Goal: Entertainment & Leisure: Consume media (video, audio)

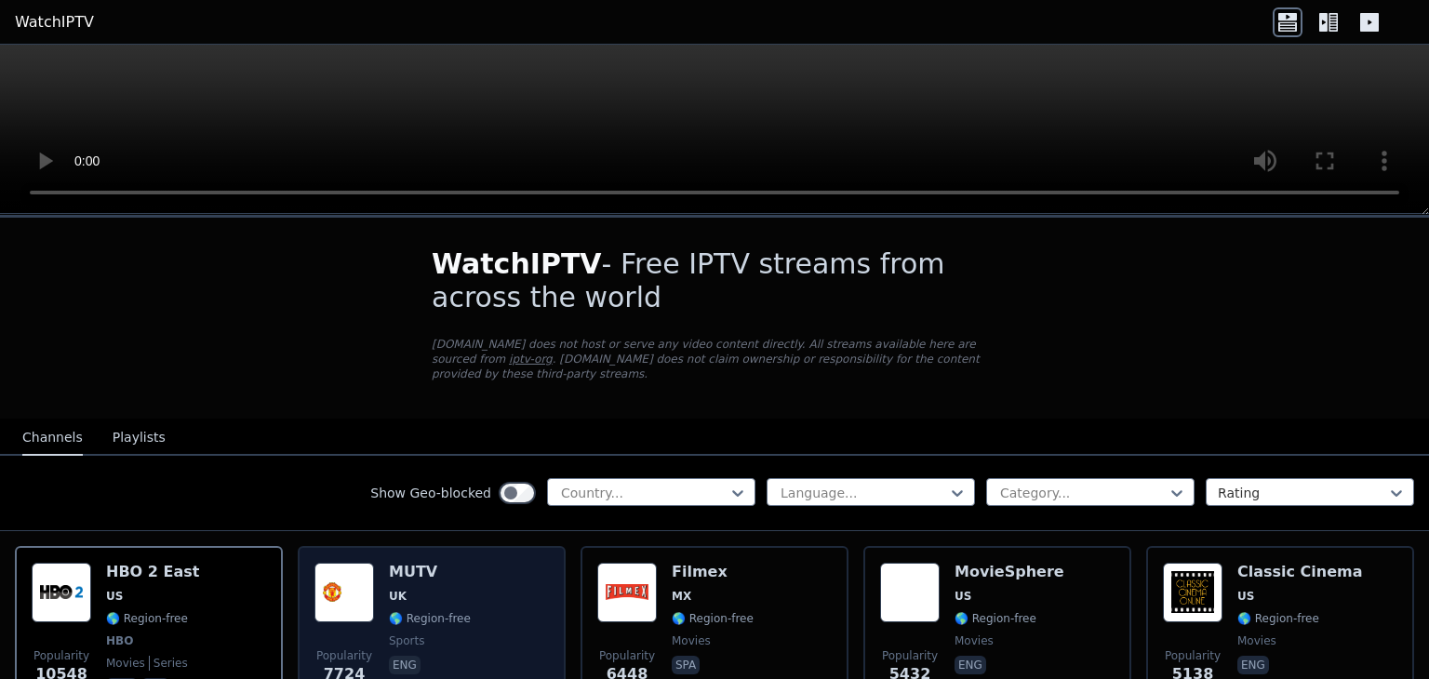
scroll to position [93, 0]
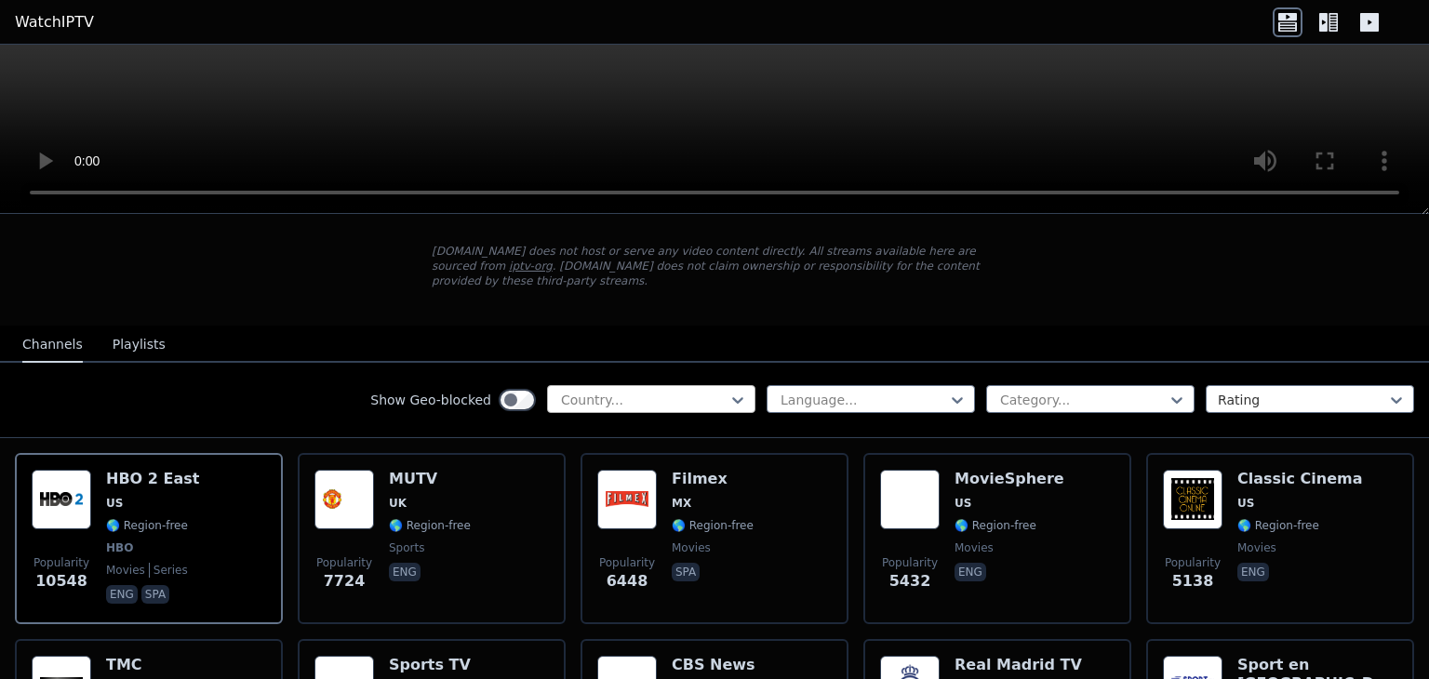
click at [582, 391] on div at bounding box center [643, 400] width 169 height 19
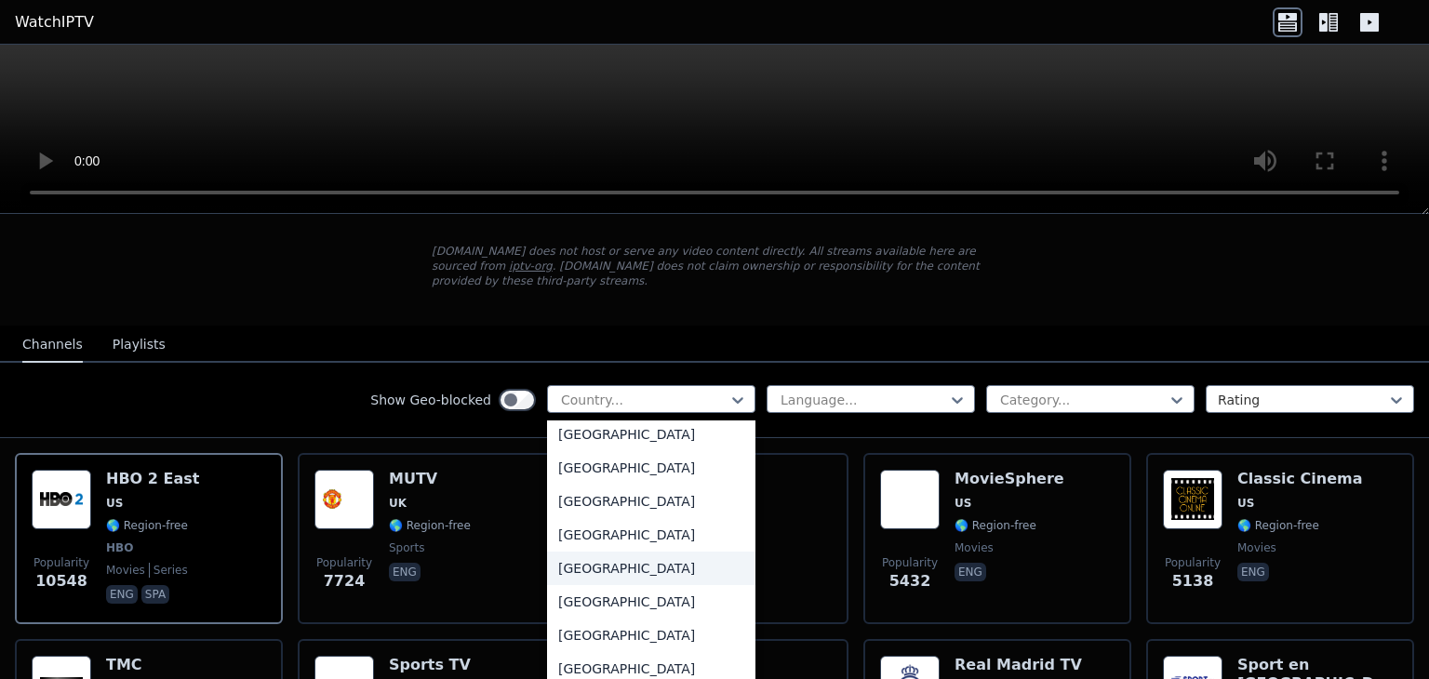
scroll to position [2047, 0]
click at [642, 563] on div "[GEOGRAPHIC_DATA]" at bounding box center [651, 570] width 208 height 33
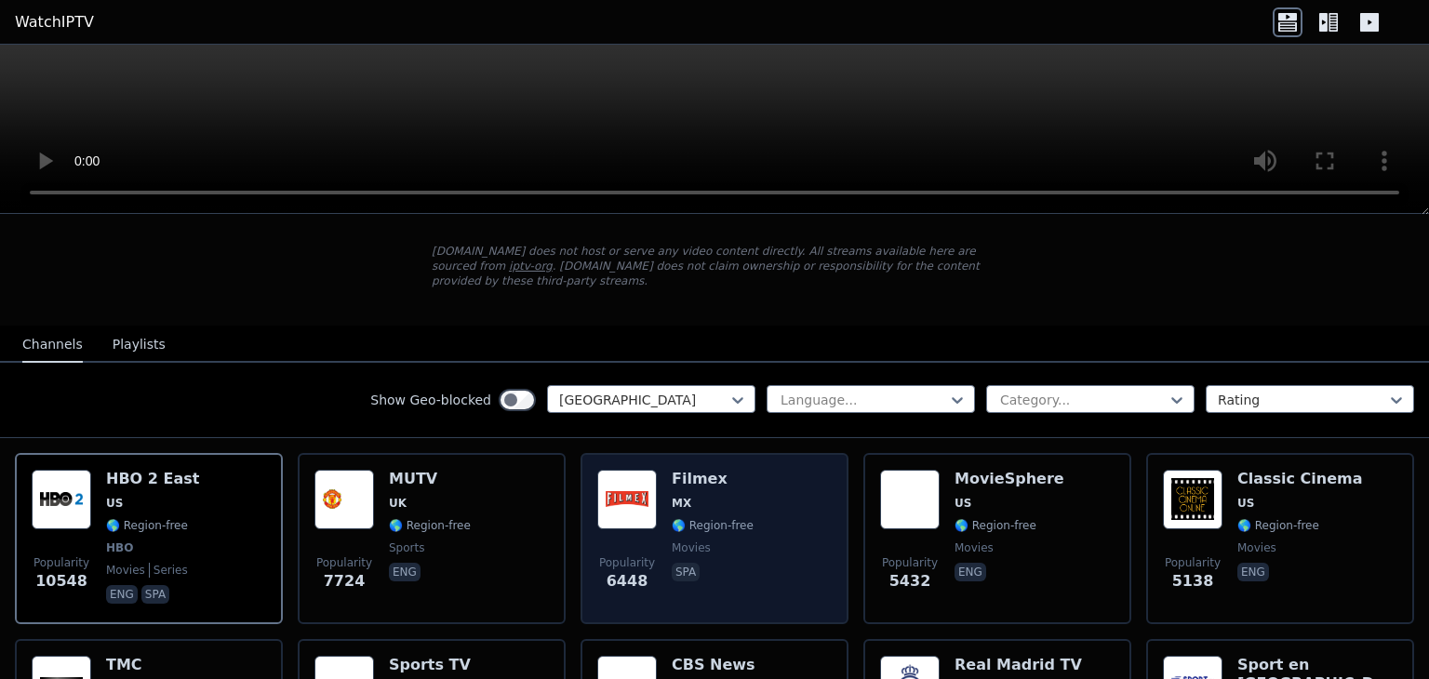
click at [827, 395] on div "Language... Category... Rating" at bounding box center [1090, 400] width 647 height 30
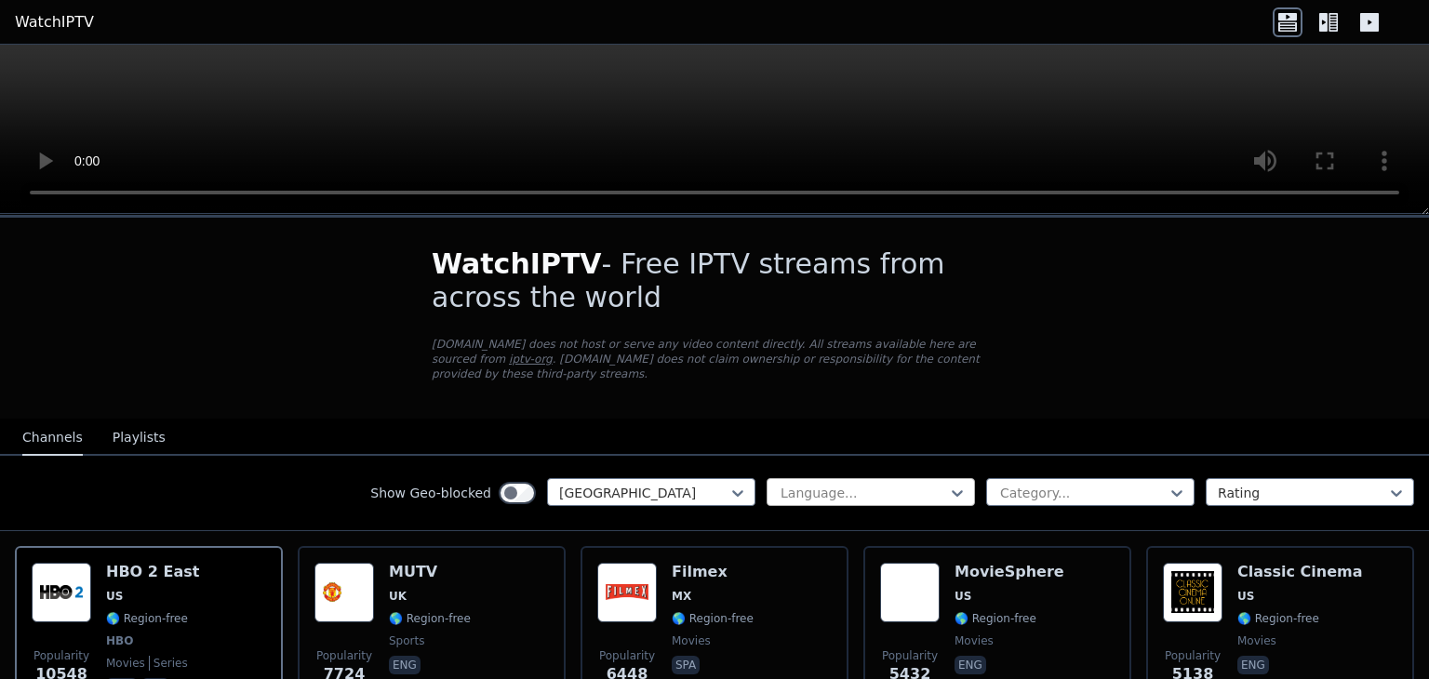
click at [853, 485] on div "Language..." at bounding box center [871, 492] width 208 height 28
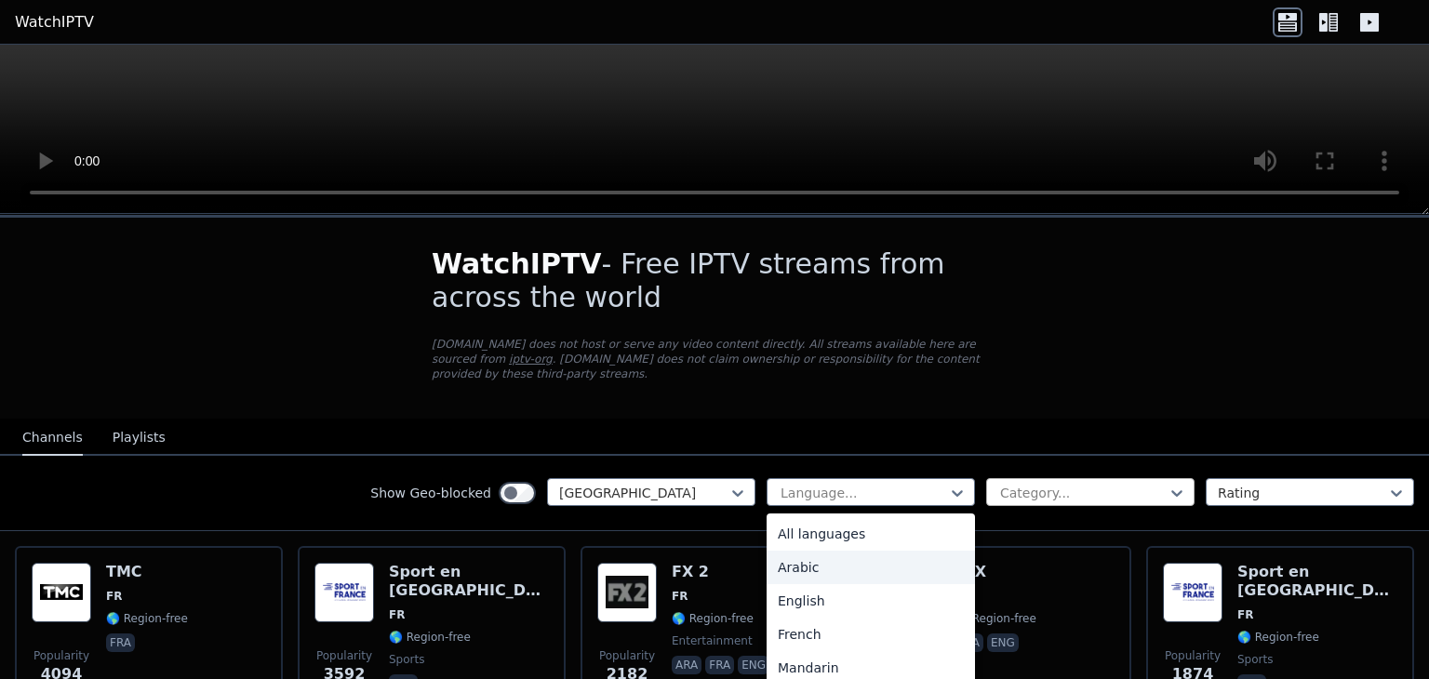
click at [1035, 487] on div "Category..." at bounding box center [1090, 492] width 208 height 28
click at [901, 484] on div at bounding box center [863, 493] width 169 height 19
click at [491, 419] on nav "Channels Playlists" at bounding box center [714, 437] width 1429 height 37
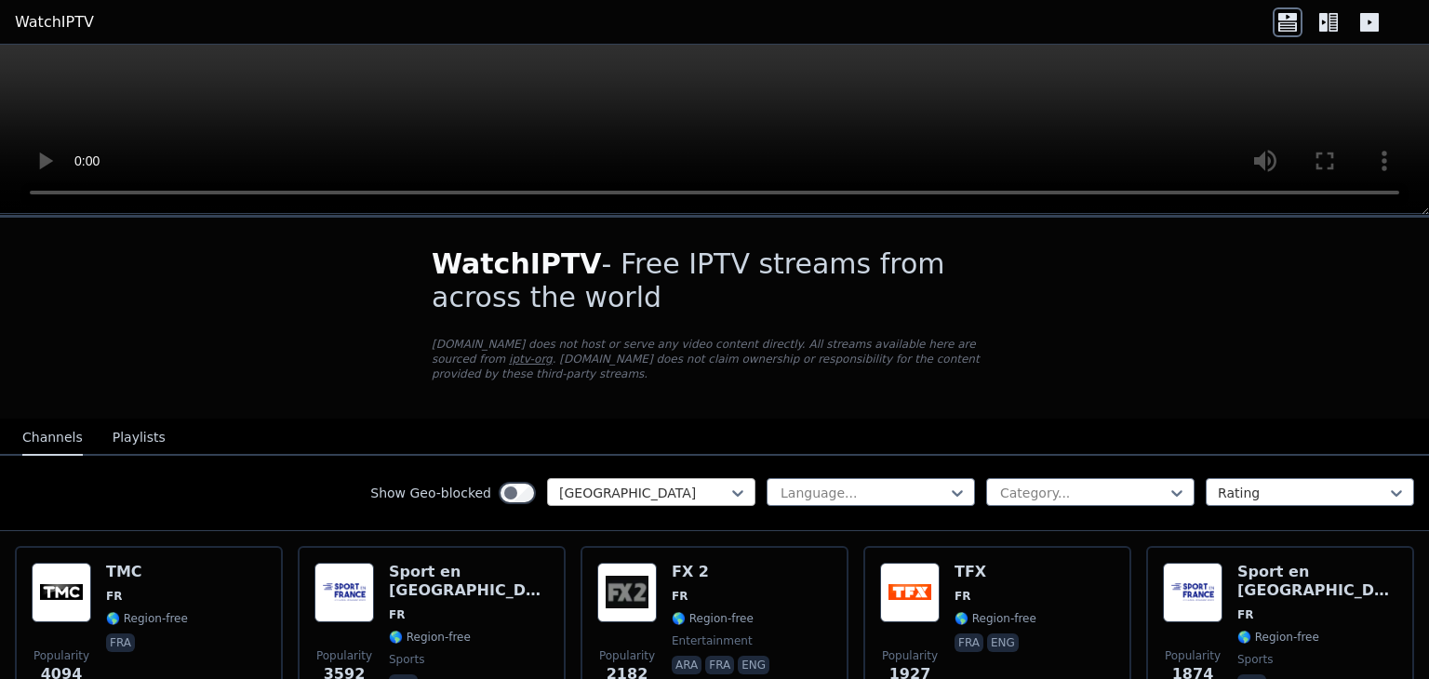
click at [659, 484] on div at bounding box center [643, 493] width 169 height 19
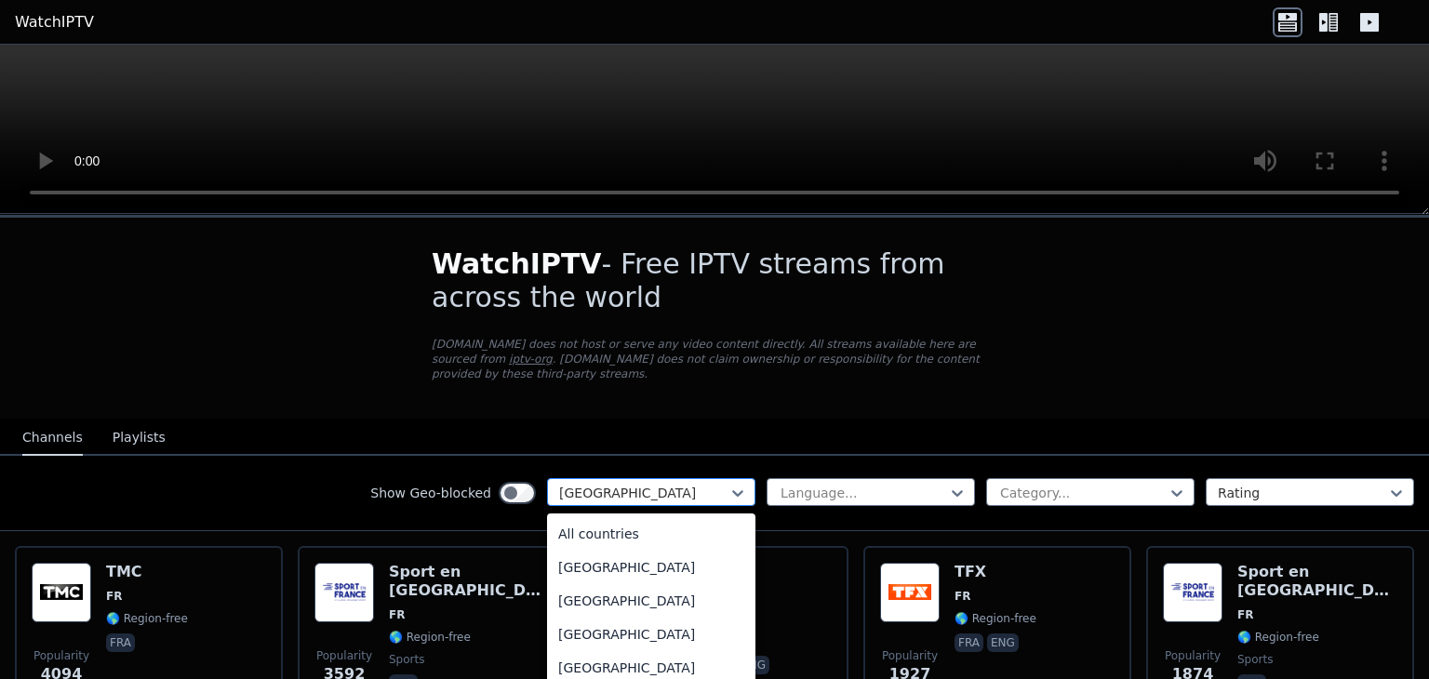
scroll to position [1965, 0]
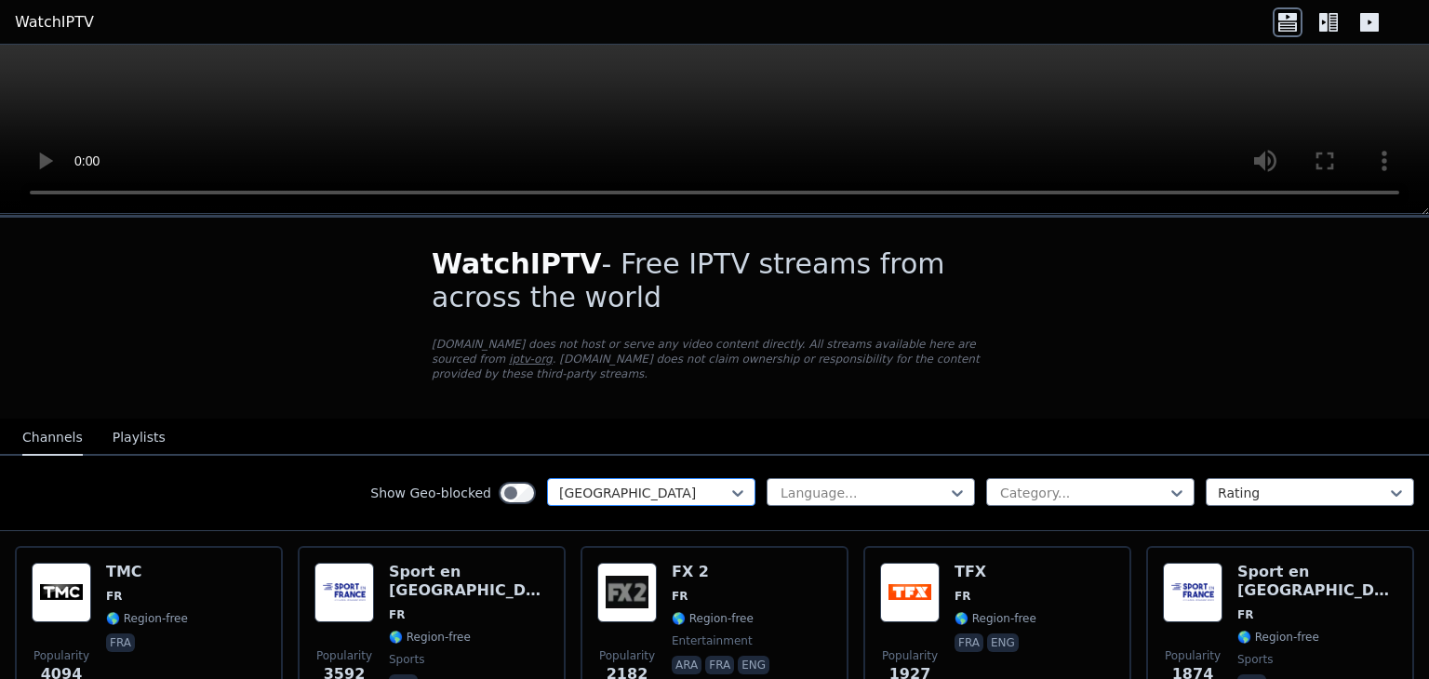
click at [659, 484] on div at bounding box center [643, 493] width 169 height 19
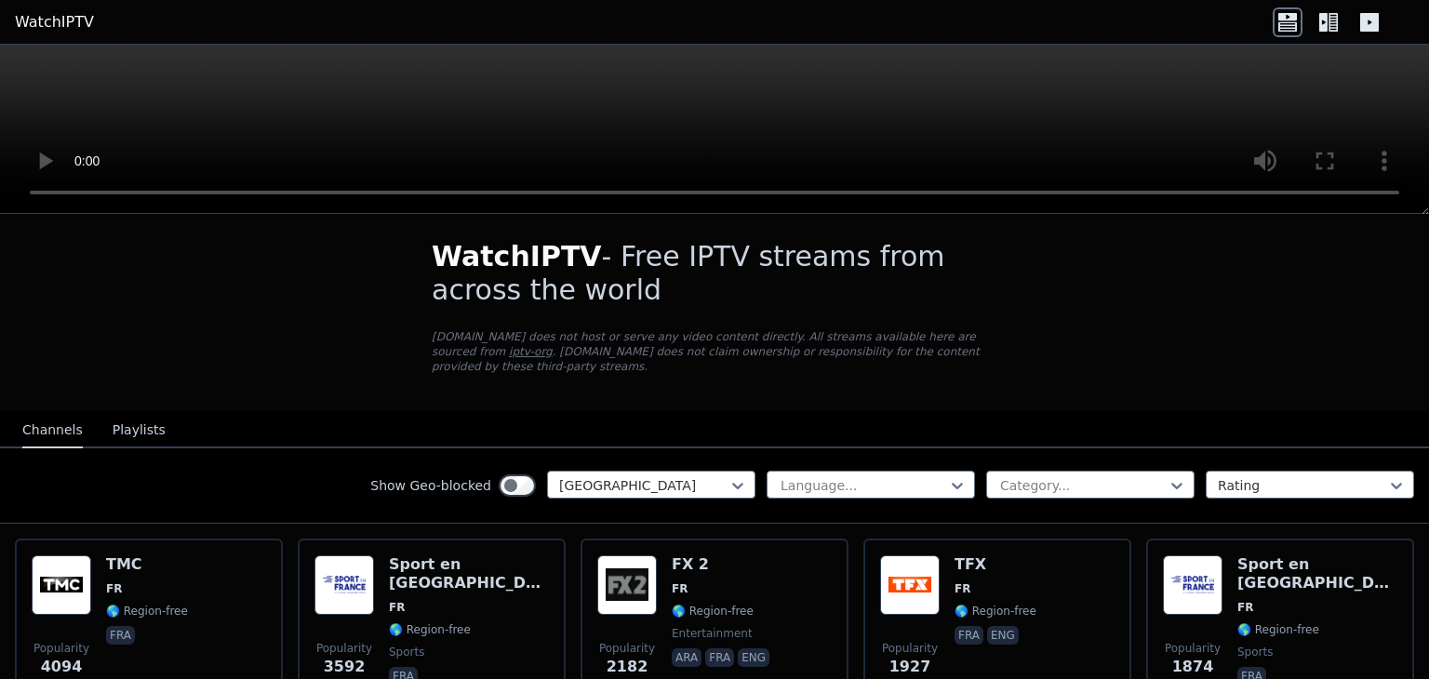
scroll to position [0, 0]
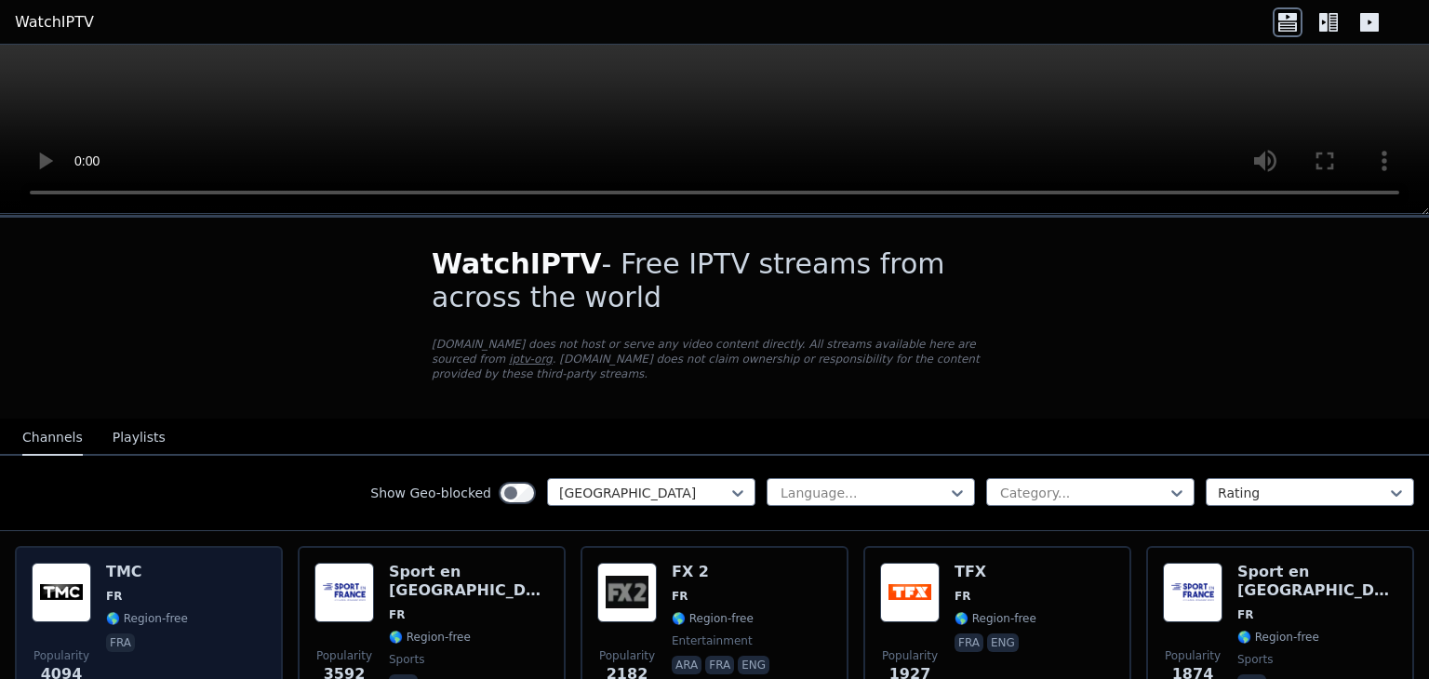
click at [170, 563] on h6 "TMC" at bounding box center [147, 572] width 82 height 19
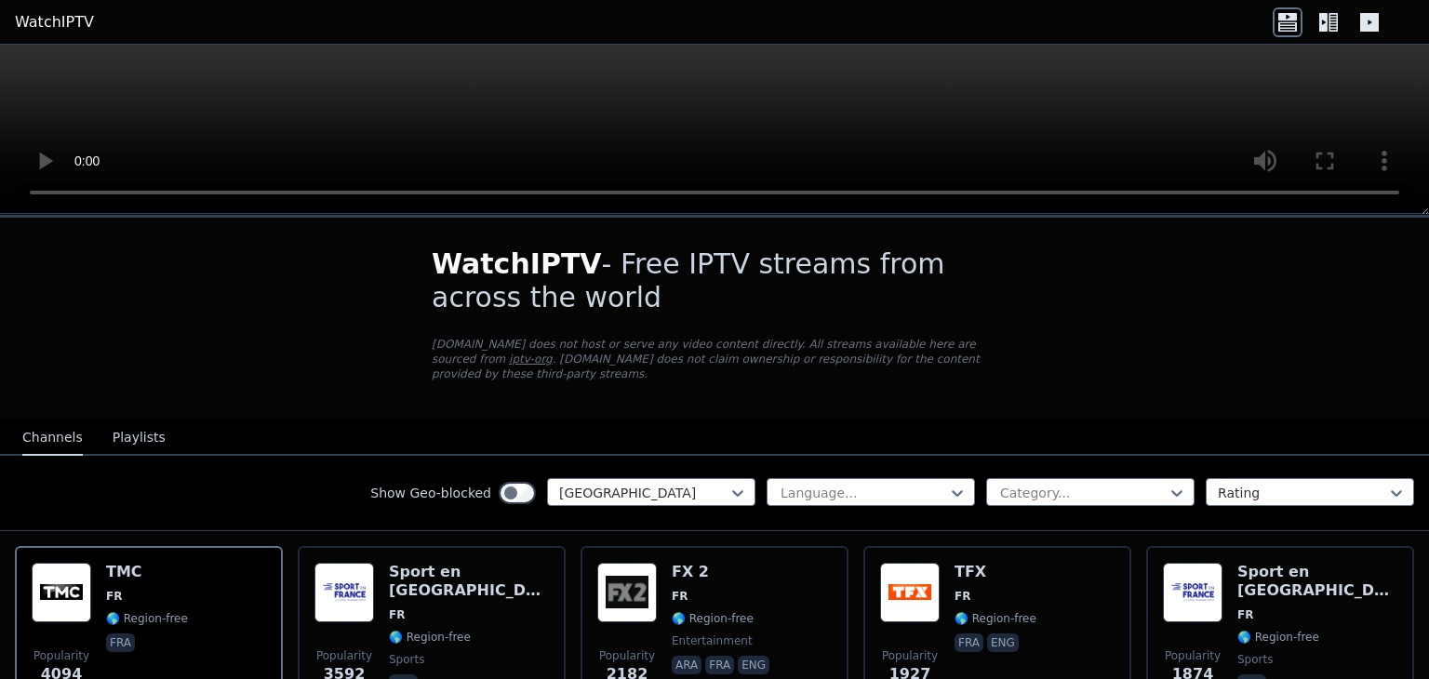
click at [113, 425] on button "Playlists" at bounding box center [139, 437] width 53 height 35
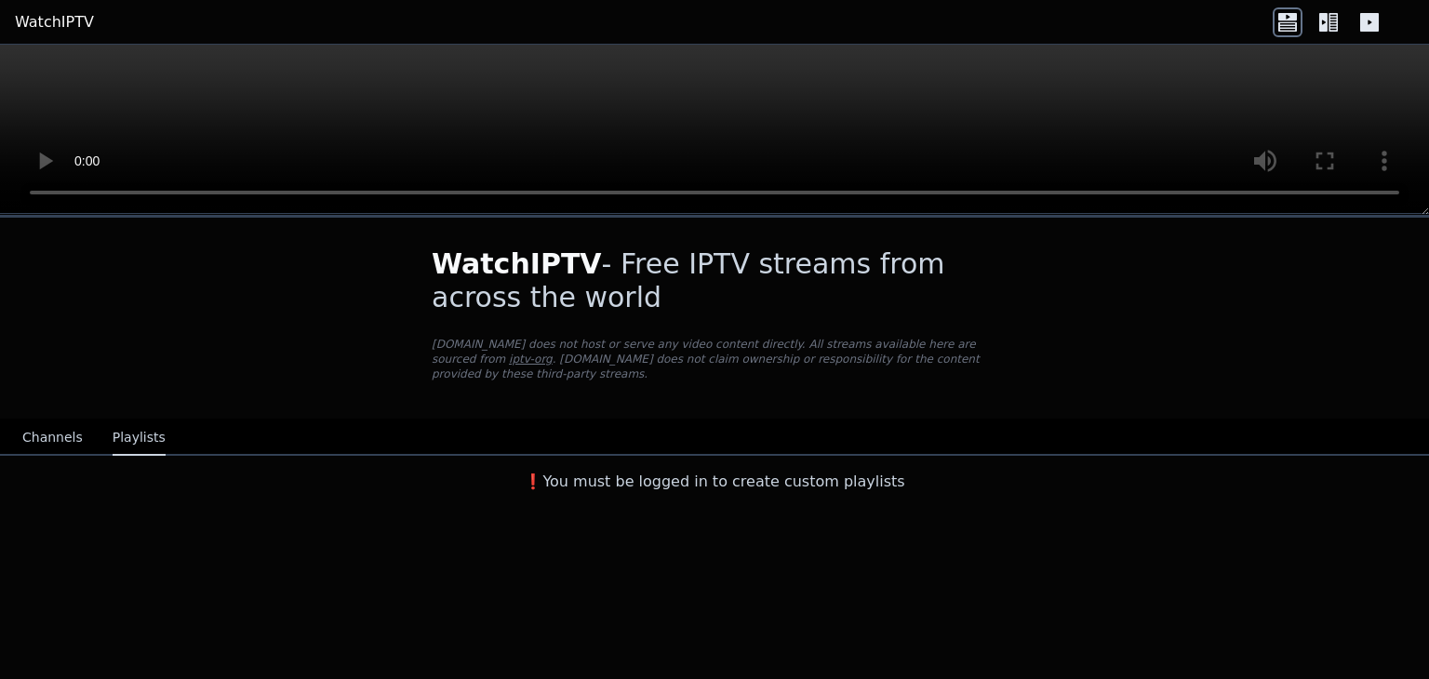
click at [47, 425] on button "Channels" at bounding box center [52, 437] width 60 height 35
click at [46, 422] on button "Channels" at bounding box center [52, 437] width 60 height 35
click at [25, 434] on button "Channels" at bounding box center [52, 437] width 60 height 35
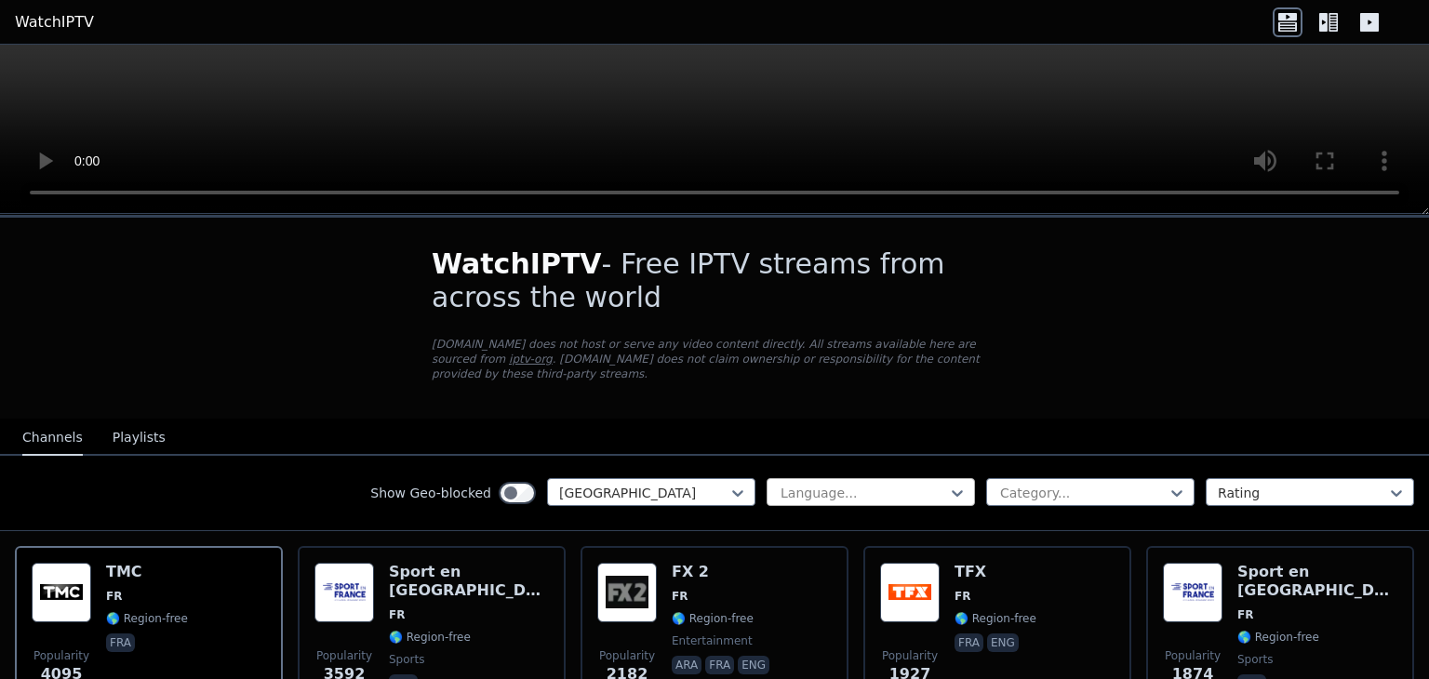
click at [842, 484] on div at bounding box center [863, 493] width 169 height 19
click at [635, 484] on div at bounding box center [643, 493] width 169 height 19
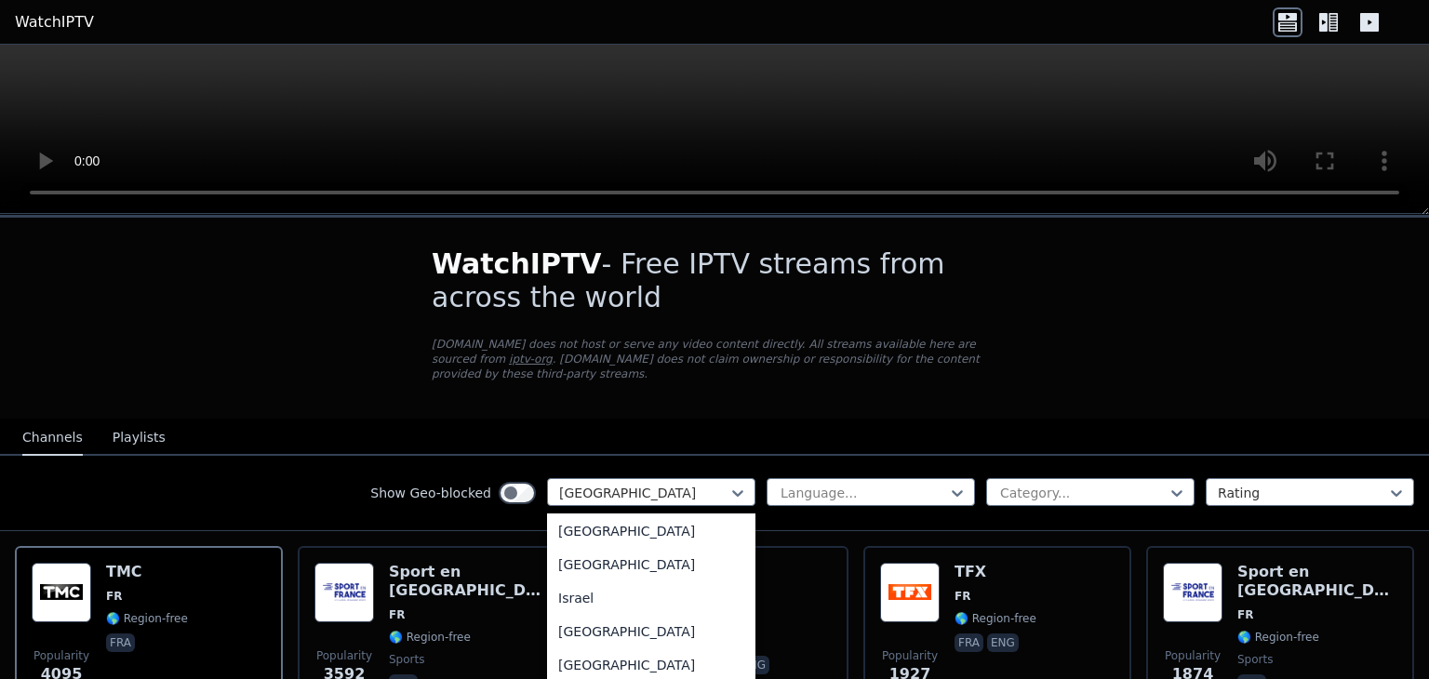
scroll to position [3029, 0]
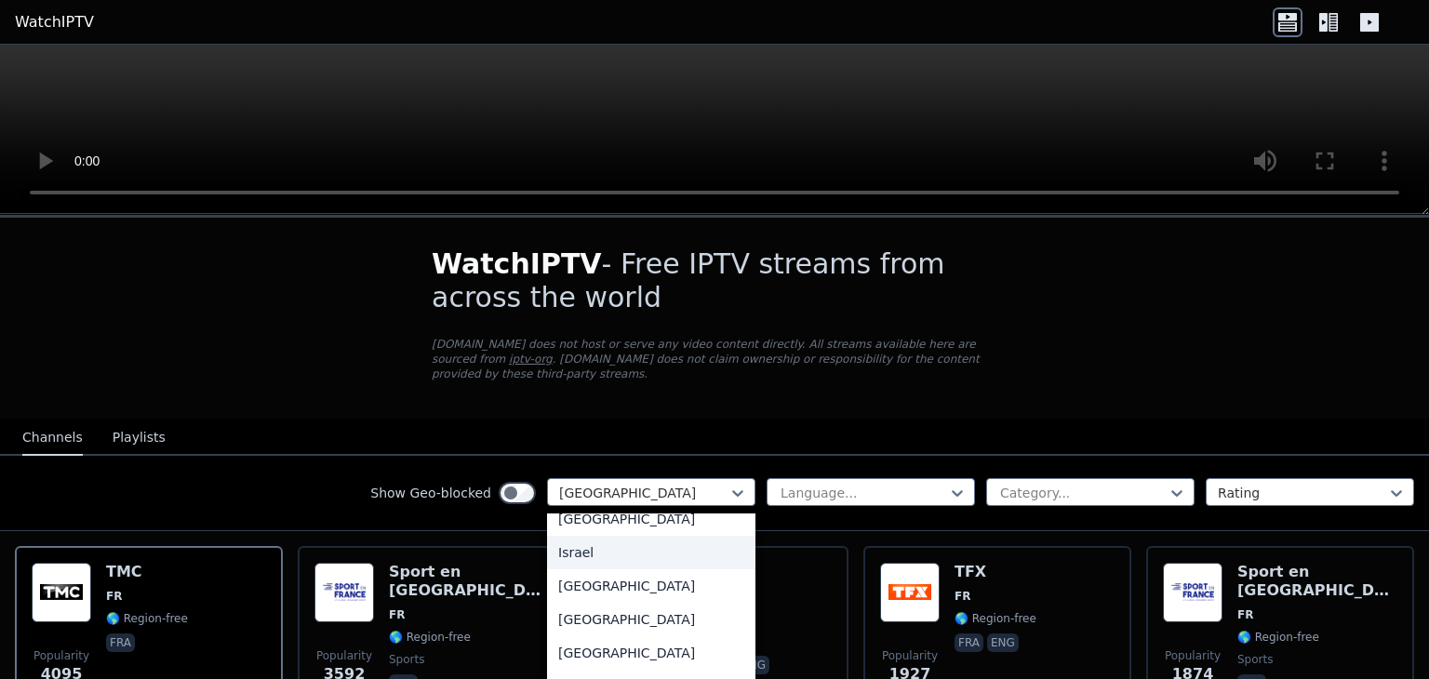
click at [634, 566] on div "Israel" at bounding box center [651, 552] width 208 height 33
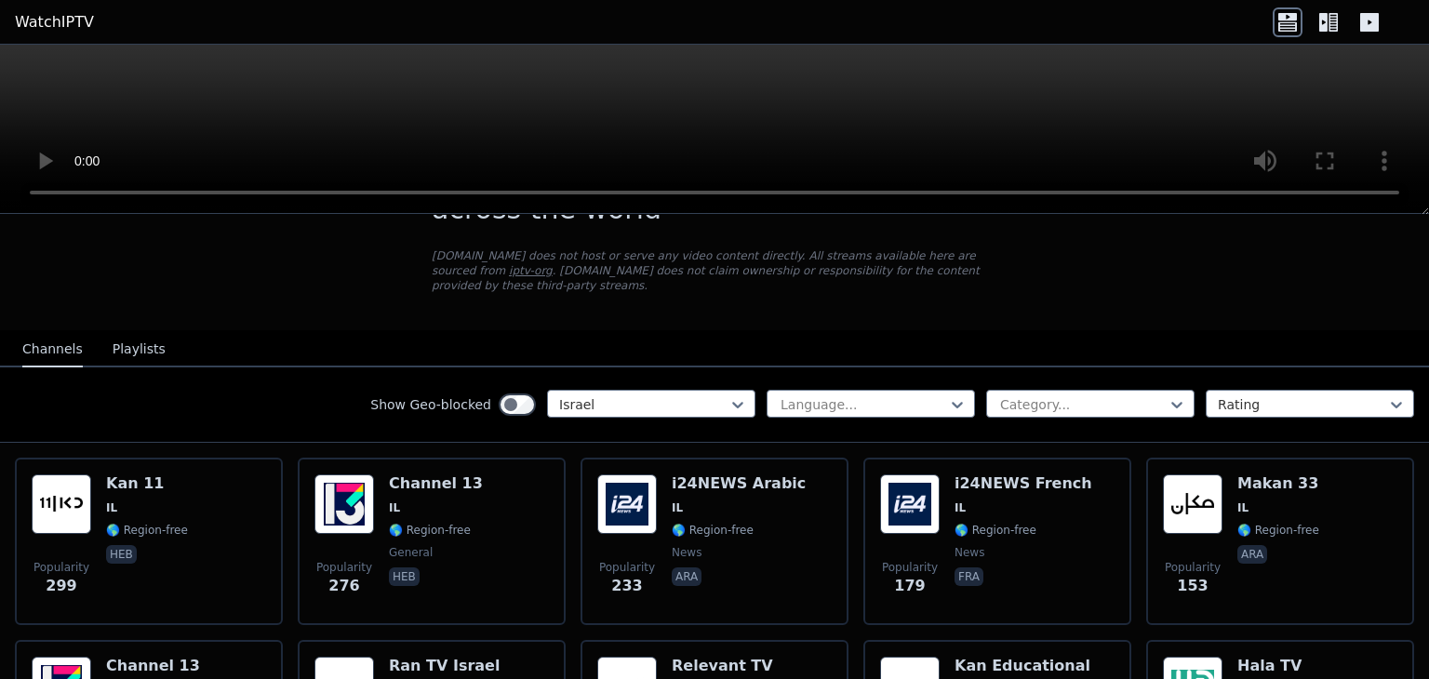
scroll to position [93, 0]
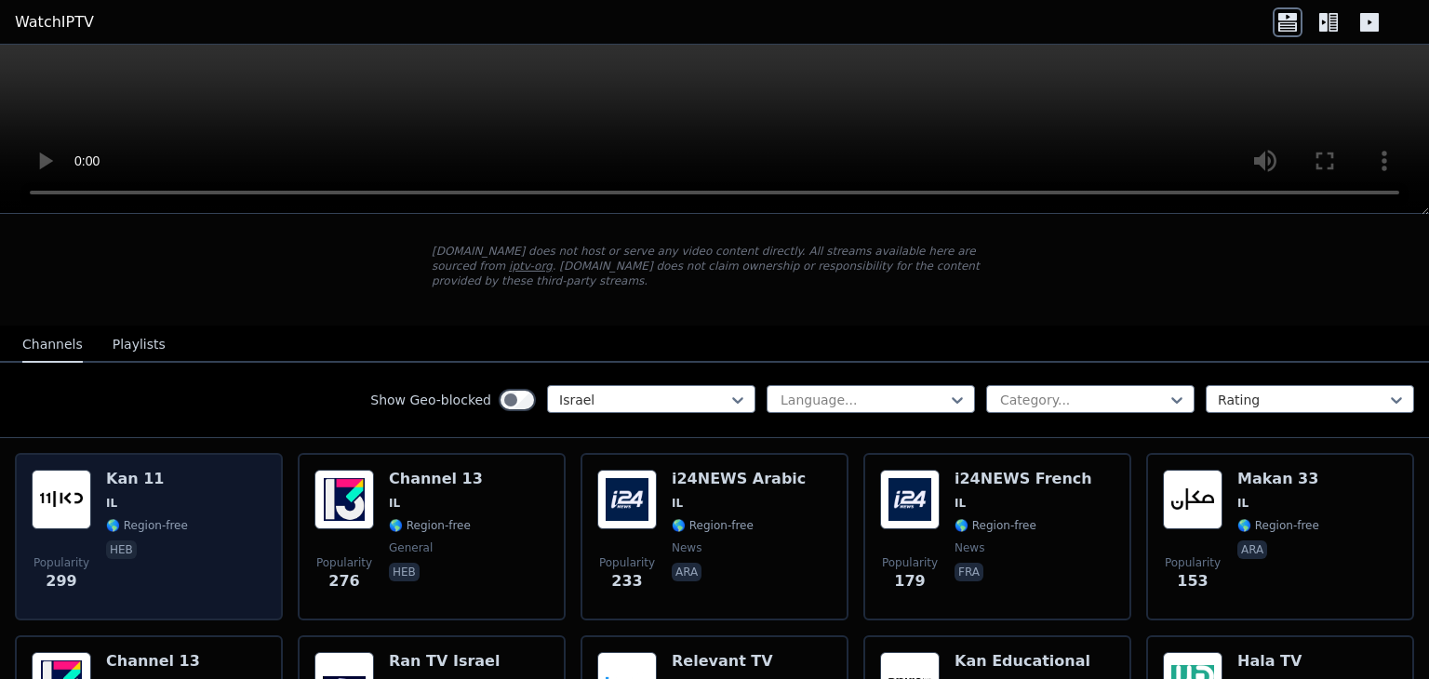
click at [226, 474] on div "Popularity 299 Kan 11 IL 🌎 Region-free heb" at bounding box center [149, 537] width 234 height 134
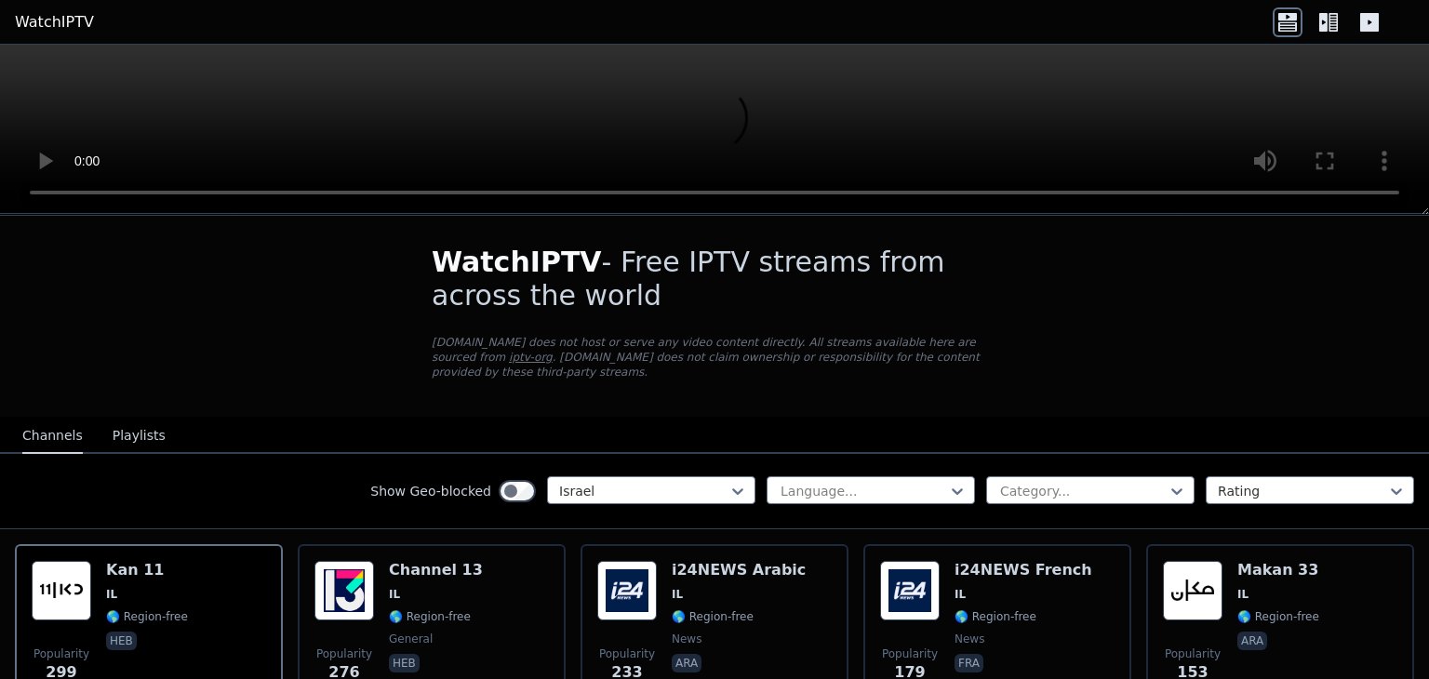
scroll to position [0, 0]
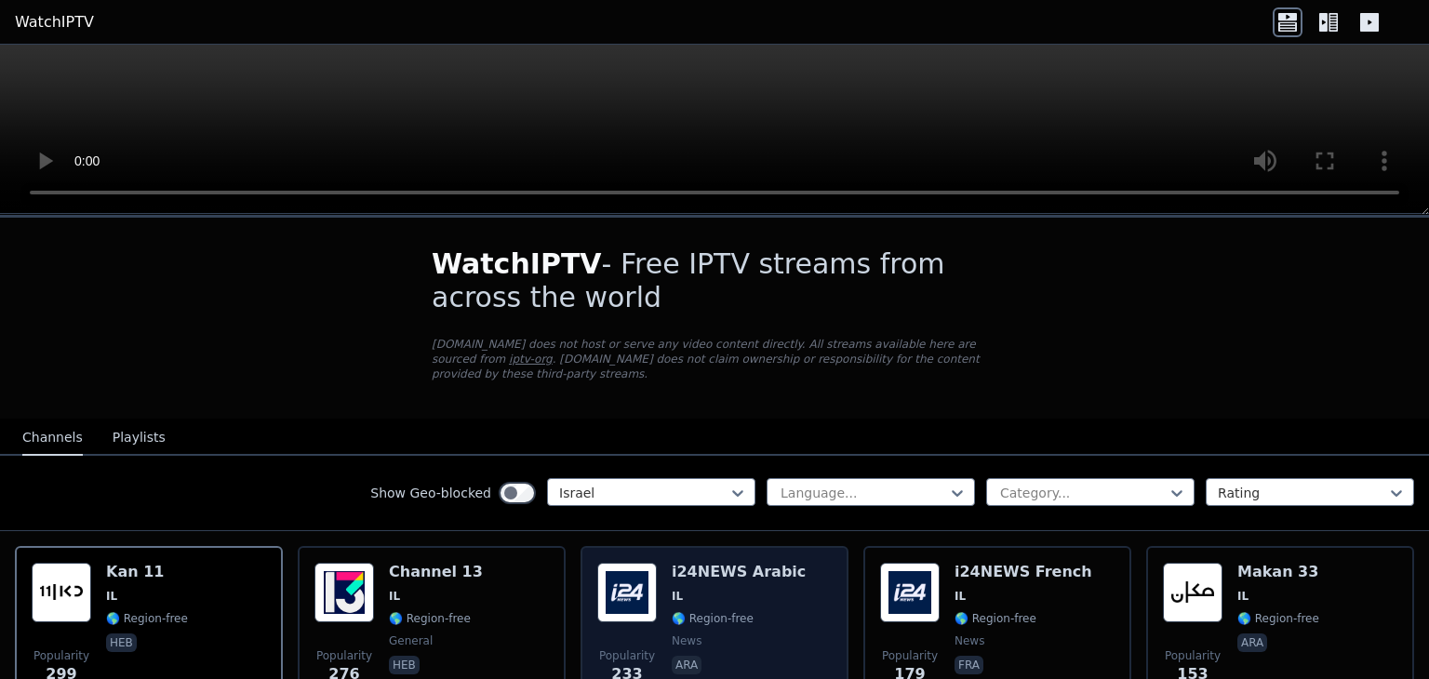
click at [781, 607] on div "Popularity 233 i24NEWS Arabic IL 🌎 Region-free news ara" at bounding box center [714, 630] width 234 height 134
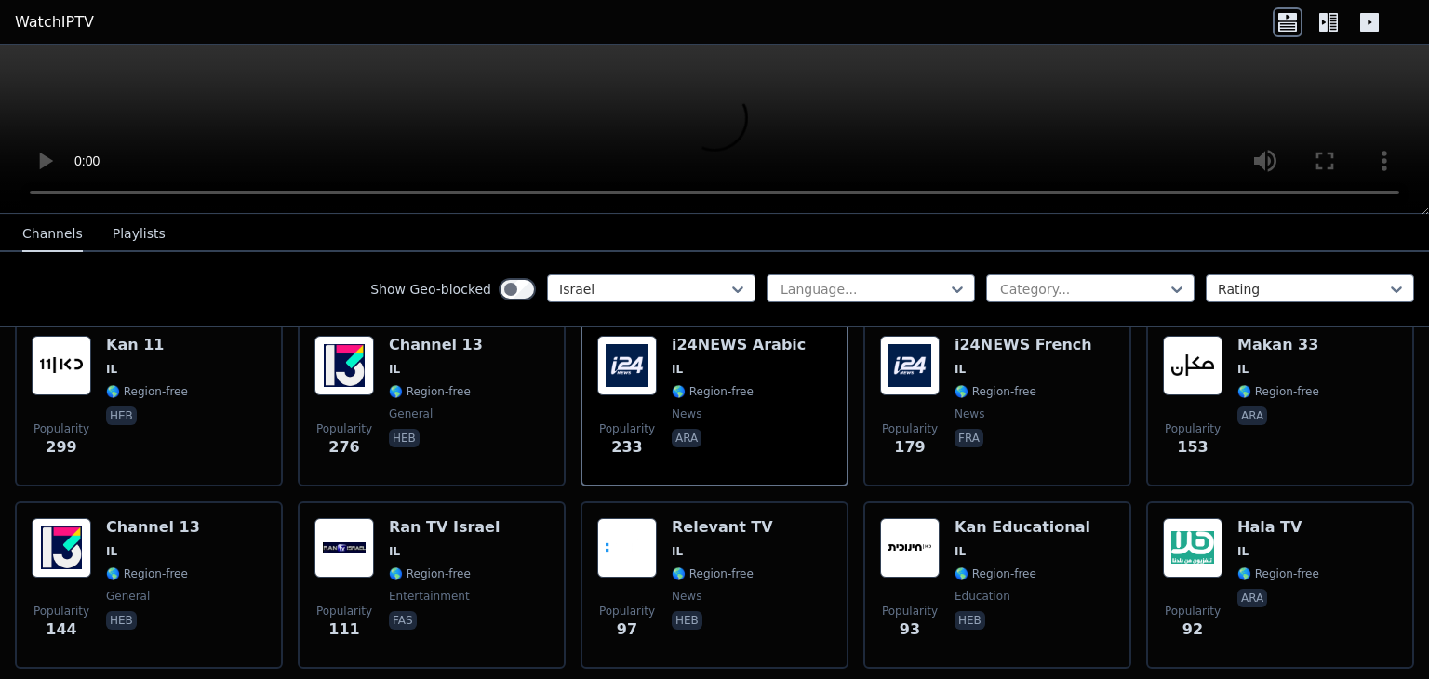
scroll to position [175, 0]
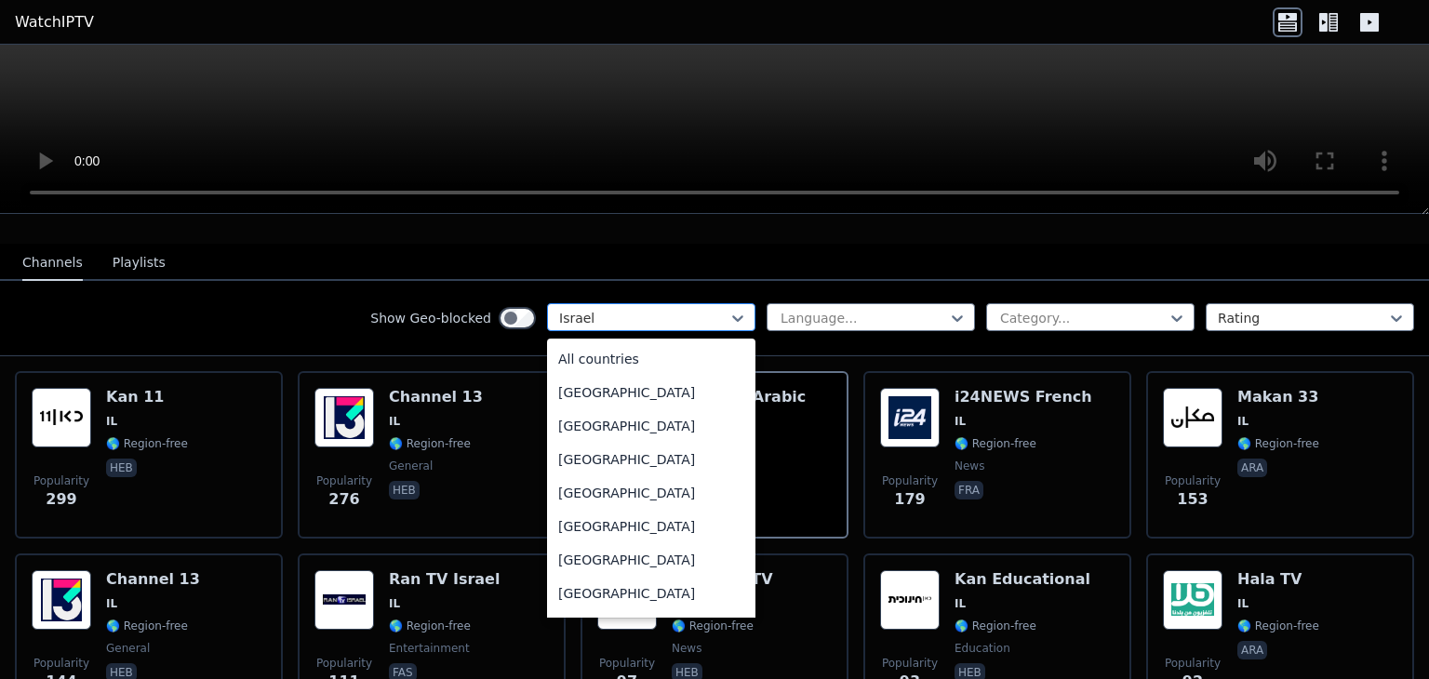
click at [667, 309] on div at bounding box center [643, 318] width 169 height 19
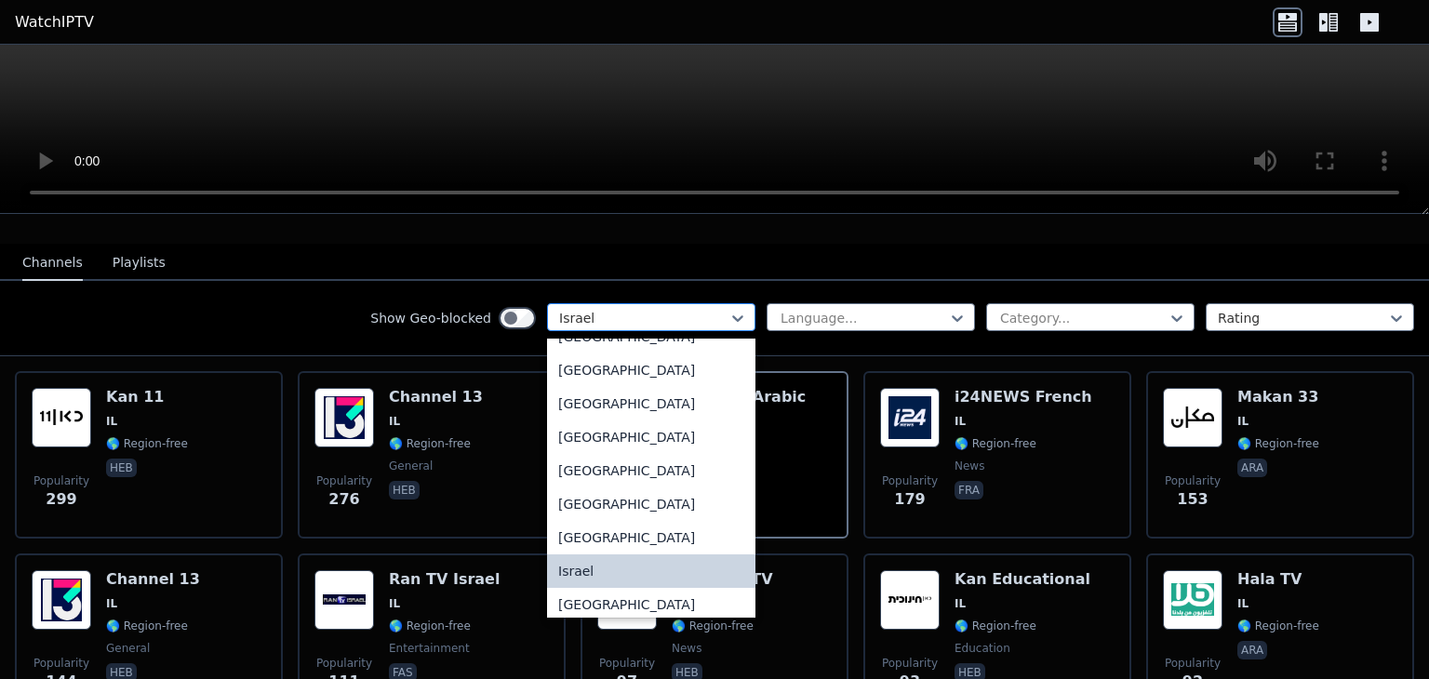
click at [667, 309] on div at bounding box center [643, 318] width 169 height 19
